Goal: Transaction & Acquisition: Purchase product/service

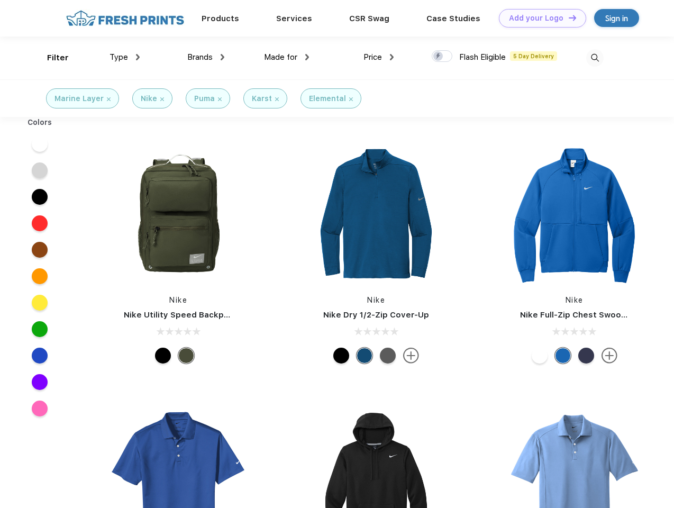
scroll to position [1, 0]
click at [539, 18] on link "Add your Logo Design Tool" at bounding box center [542, 18] width 87 height 19
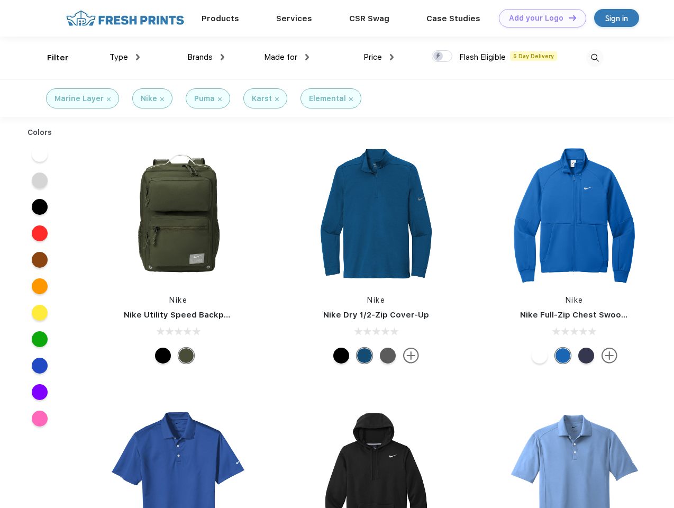
click at [0, 0] on div "Design Tool" at bounding box center [0, 0] width 0 height 0
click at [568, 17] on link "Add your Logo Design Tool" at bounding box center [542, 18] width 87 height 19
click at [51, 58] on div "Filter" at bounding box center [58, 58] width 22 height 12
click at [125, 57] on span "Type" at bounding box center [119, 57] width 19 height 10
click at [206, 57] on span "Brands" at bounding box center [199, 57] width 25 height 10
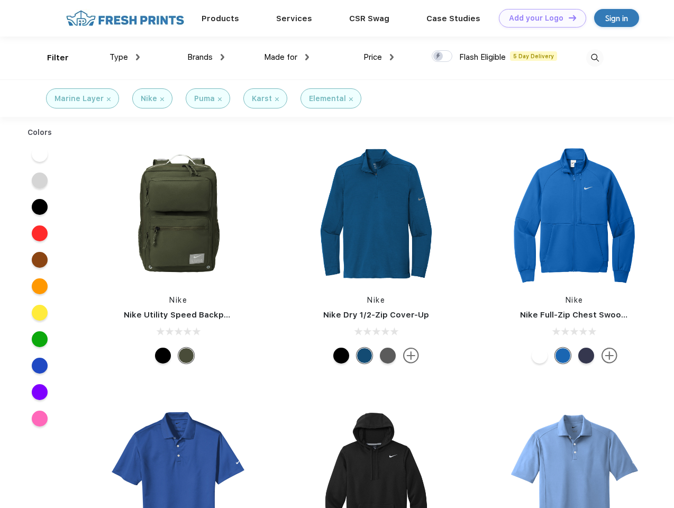
click at [287, 57] on span "Made for" at bounding box center [280, 57] width 33 height 10
click at [379, 57] on span "Price" at bounding box center [373, 57] width 19 height 10
click at [443, 57] on div at bounding box center [442, 56] width 21 height 12
click at [439, 57] on input "checkbox" at bounding box center [435, 53] width 7 height 7
click at [595, 58] on img at bounding box center [595, 57] width 17 height 17
